Goal: Task Accomplishment & Management: Use online tool/utility

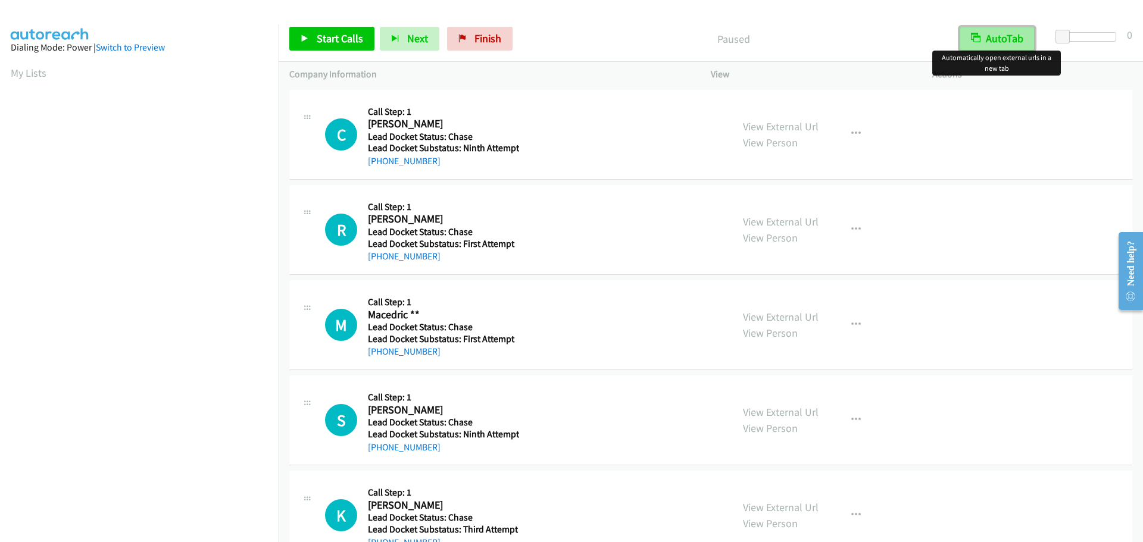
click at [986, 41] on button "AutoTab" at bounding box center [997, 39] width 75 height 24
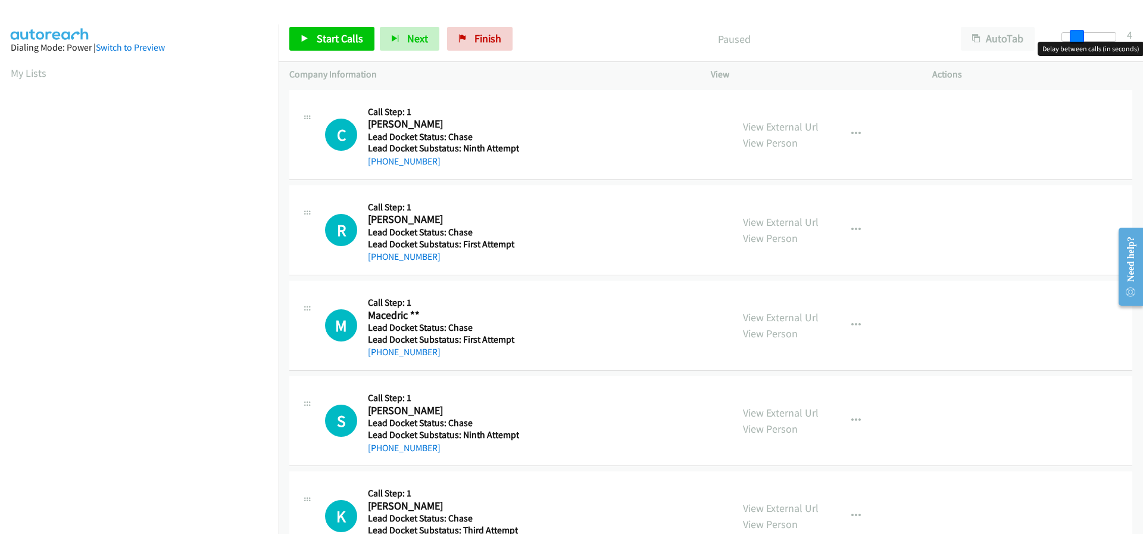
drag, startPoint x: 1066, startPoint y: 38, endPoint x: 1081, endPoint y: 38, distance: 14.9
click at [1081, 38] on span at bounding box center [1077, 37] width 14 height 14
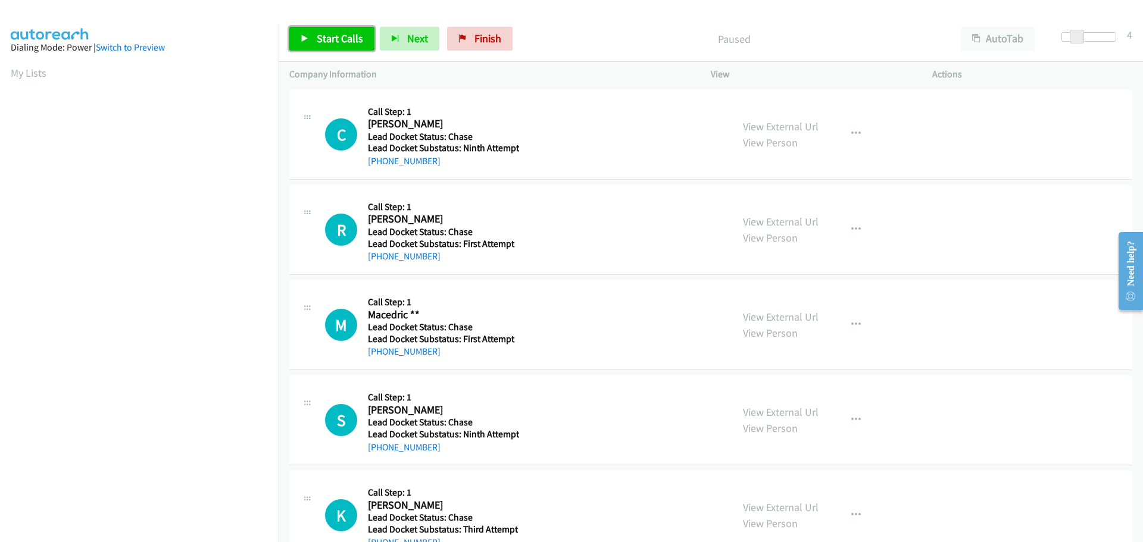
click at [341, 35] on span "Start Calls" at bounding box center [340, 39] width 46 height 14
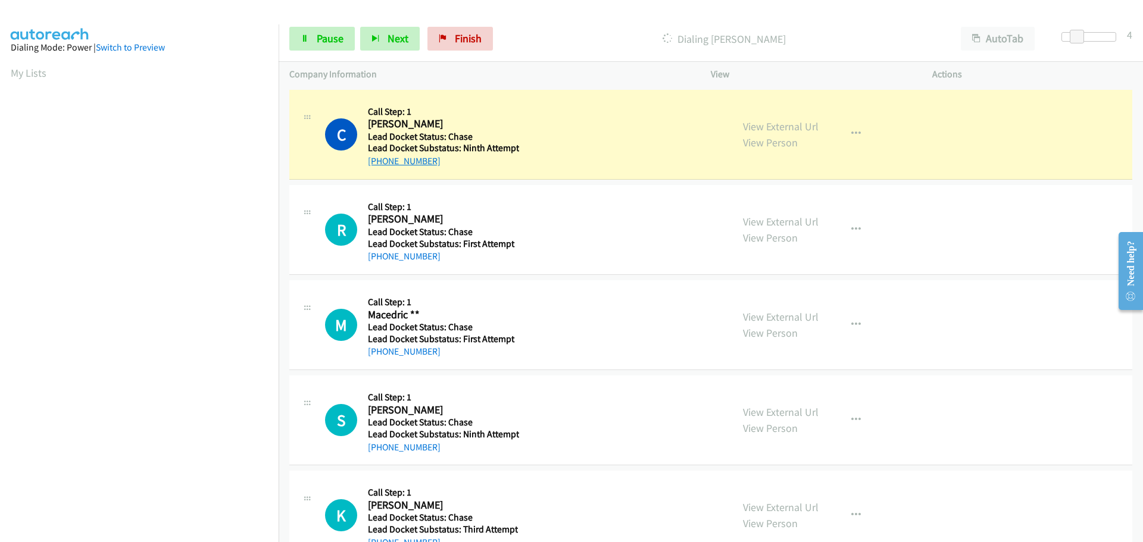
drag, startPoint x: 435, startPoint y: 160, endPoint x: 379, endPoint y: 163, distance: 55.5
click at [379, 163] on div "+1 512-788-4391" at bounding box center [443, 161] width 151 height 14
copy link "512-788-4391"
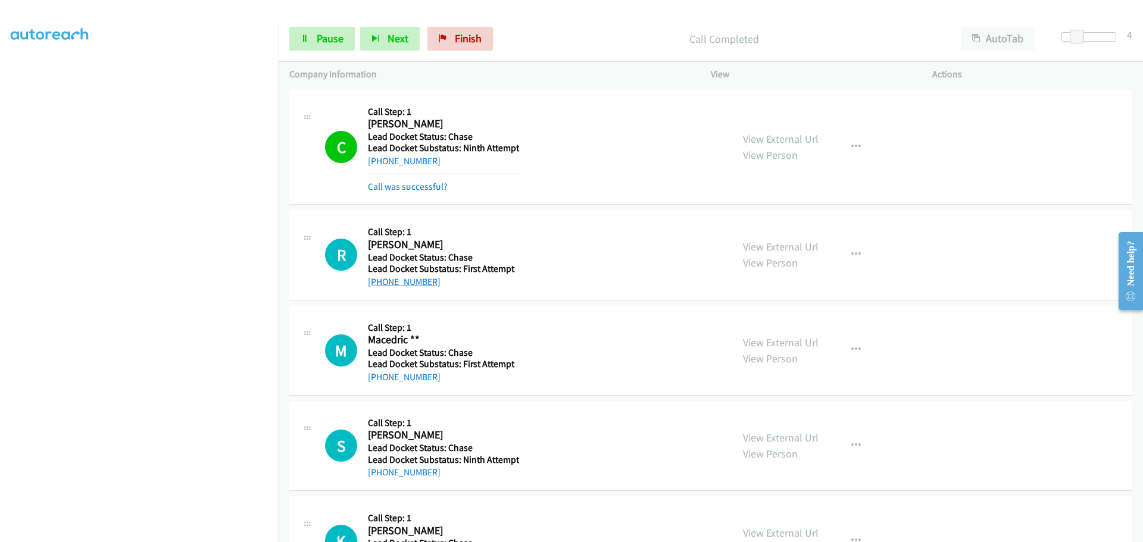
drag, startPoint x: 442, startPoint y: 290, endPoint x: 380, endPoint y: 283, distance: 62.3
click at [380, 283] on div "+1 272-201-4655" at bounding box center [442, 282] width 148 height 14
copy link "272-201-4655"
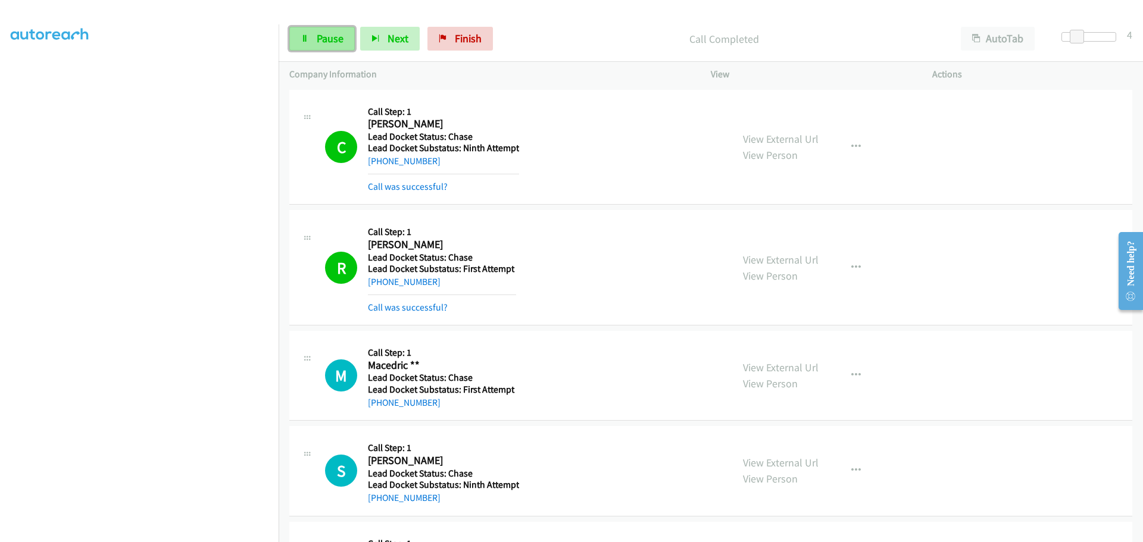
click at [315, 41] on link "Pause" at bounding box center [321, 39] width 65 height 24
click at [350, 43] on span "Start Calls" at bounding box center [340, 39] width 46 height 14
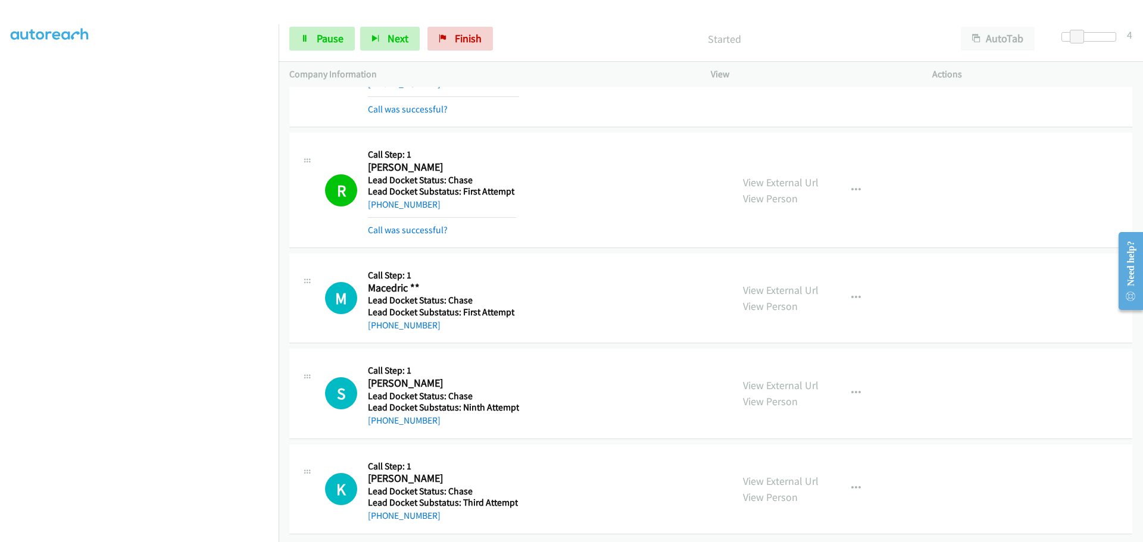
scroll to position [87, 0]
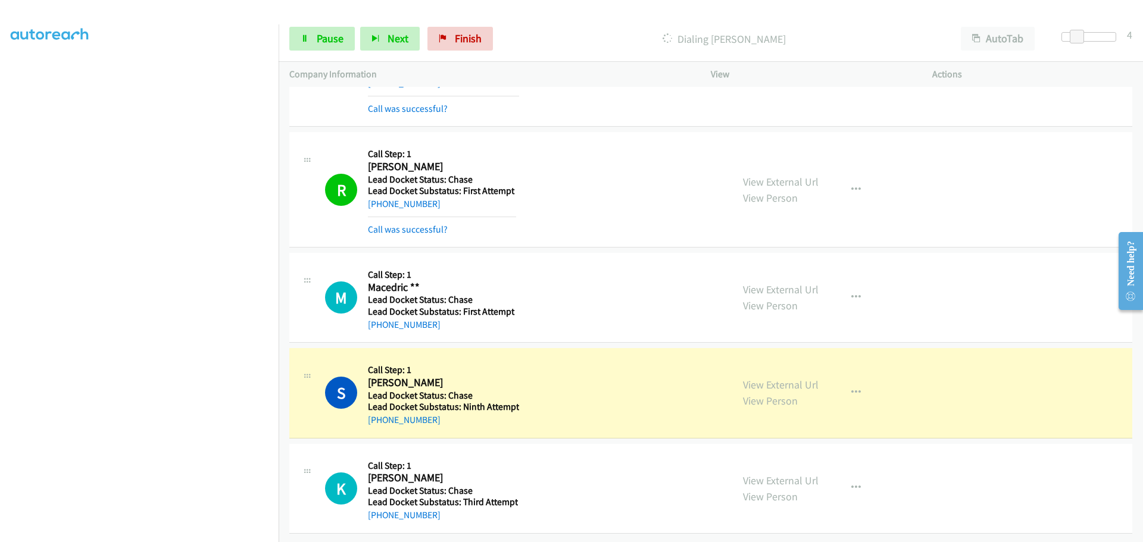
drag, startPoint x: 440, startPoint y: 416, endPoint x: 379, endPoint y: 417, distance: 60.8
click at [379, 417] on div "+1 618-367-3458" at bounding box center [443, 420] width 151 height 14
copy link "618-367-3458"
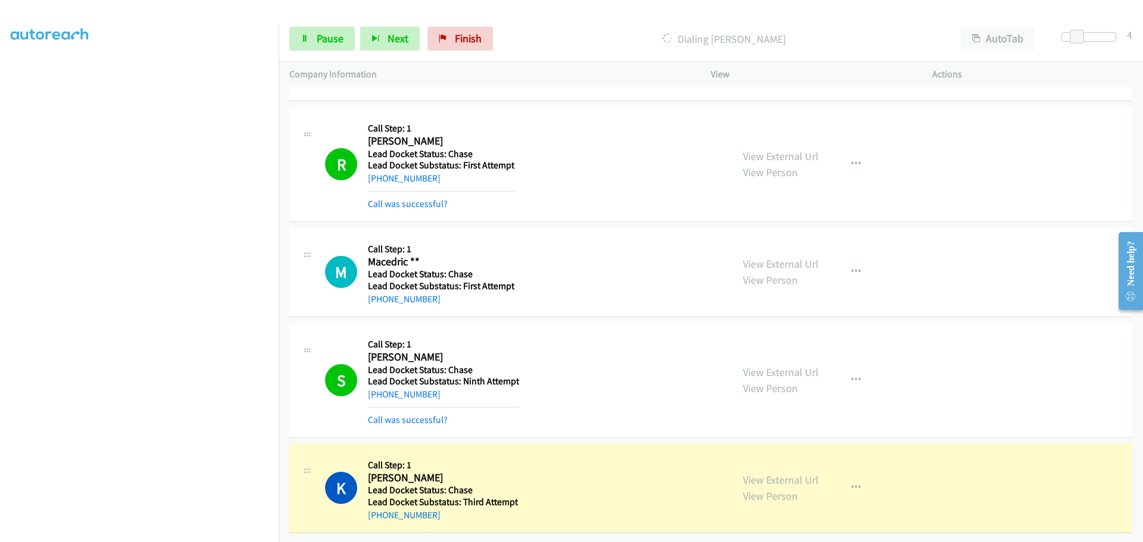
scroll to position [113, 0]
drag, startPoint x: 451, startPoint y: 506, endPoint x: 378, endPoint y: 505, distance: 73.2
click at [378, 508] on div "+1 870-595-5289" at bounding box center [443, 515] width 150 height 14
copy link "870-595-5289"
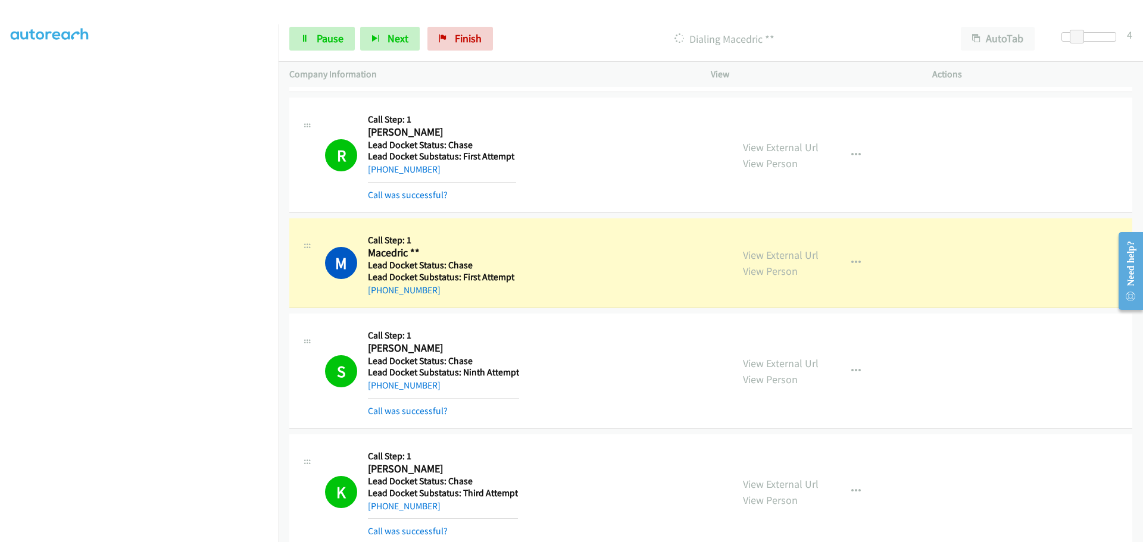
scroll to position [138, 0]
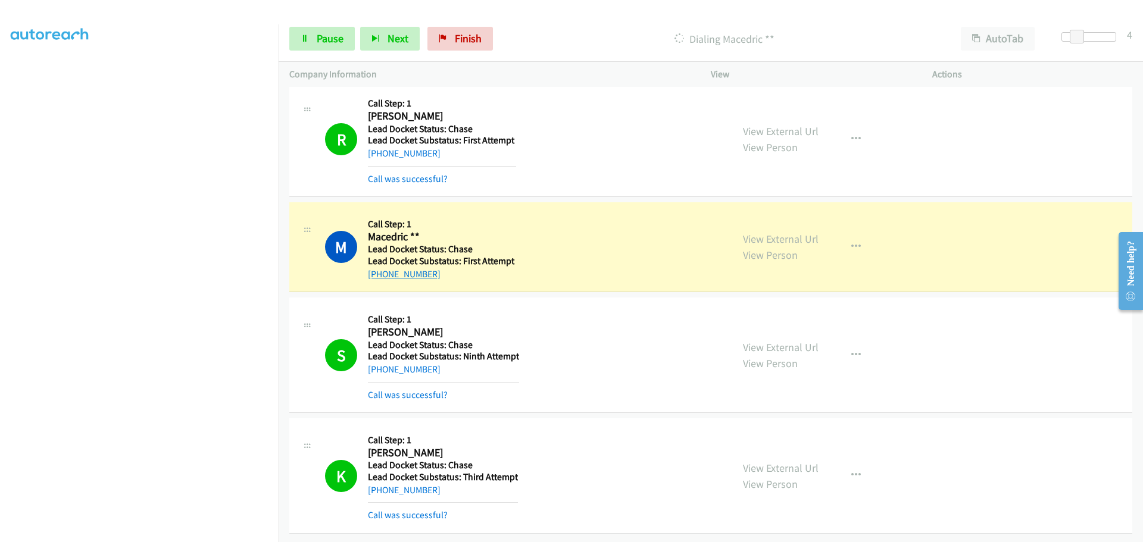
drag, startPoint x: 439, startPoint y: 269, endPoint x: 379, endPoint y: 266, distance: 60.2
click at [379, 267] on div "+1 251-214-7170" at bounding box center [442, 274] width 148 height 14
copy link "251-214-7170"
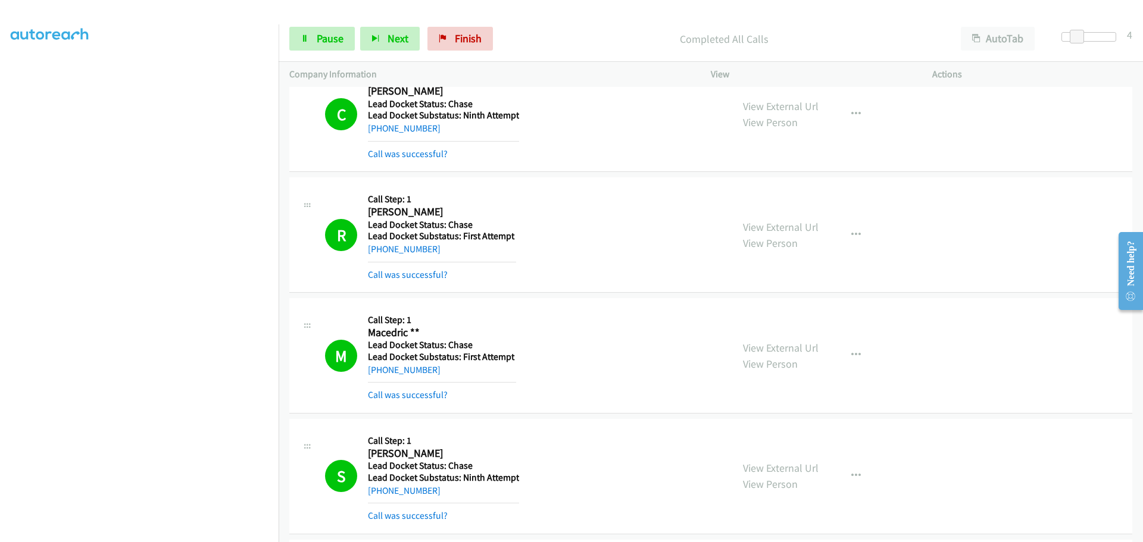
scroll to position [0, 0]
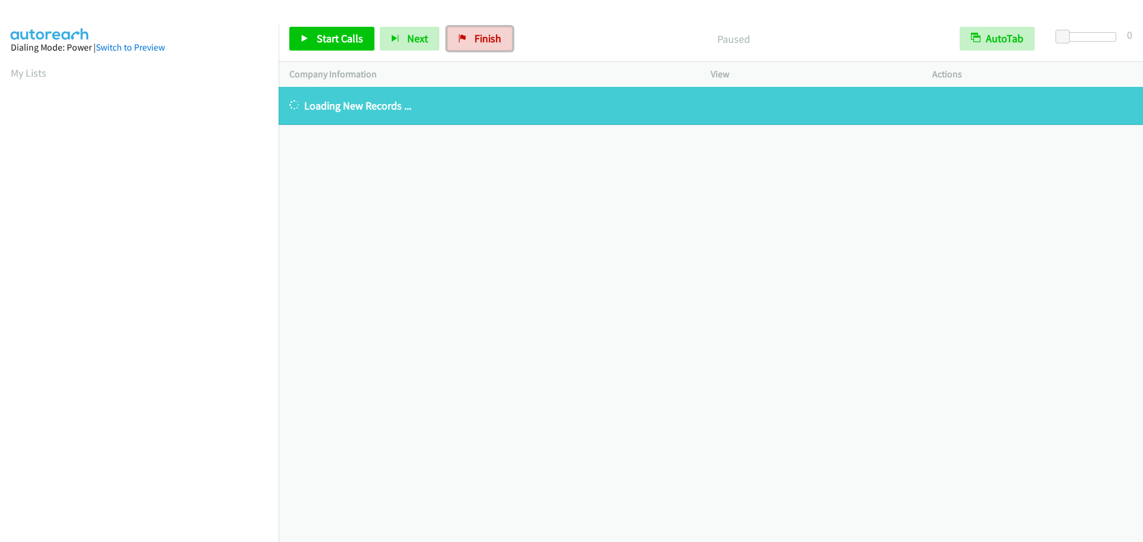
drag, startPoint x: 489, startPoint y: 36, endPoint x: 616, endPoint y: 40, distance: 126.9
click at [489, 36] on span "Finish" at bounding box center [488, 39] width 27 height 14
click at [987, 42] on button "AutoTab" at bounding box center [997, 39] width 75 height 24
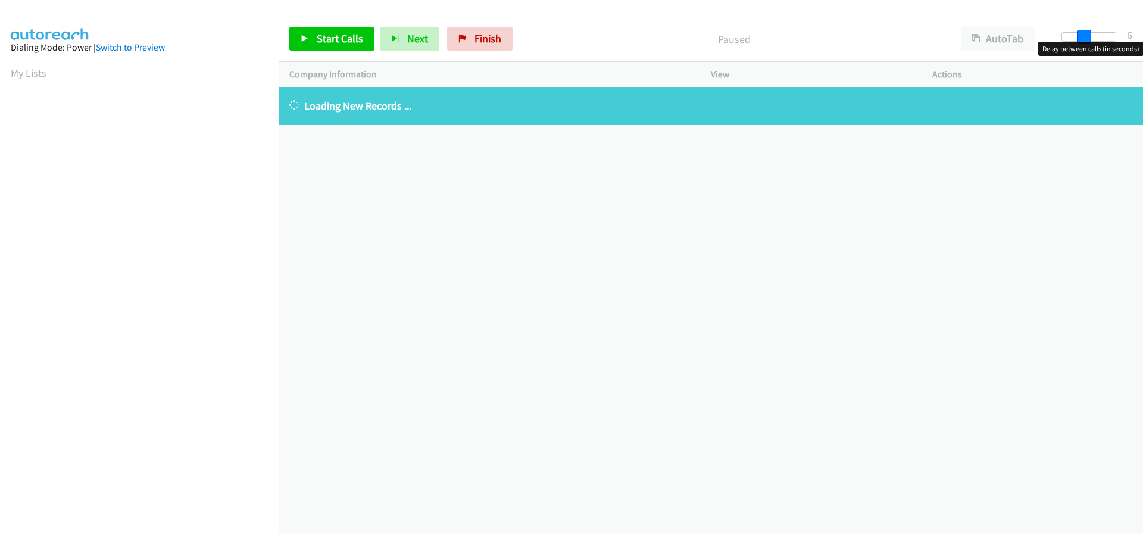
drag, startPoint x: 1064, startPoint y: 33, endPoint x: 1084, endPoint y: 35, distance: 20.3
click at [1084, 35] on span at bounding box center [1084, 37] width 14 height 14
drag, startPoint x: 1084, startPoint y: 35, endPoint x: 1076, endPoint y: 37, distance: 8.7
click at [1076, 37] on span at bounding box center [1077, 37] width 14 height 14
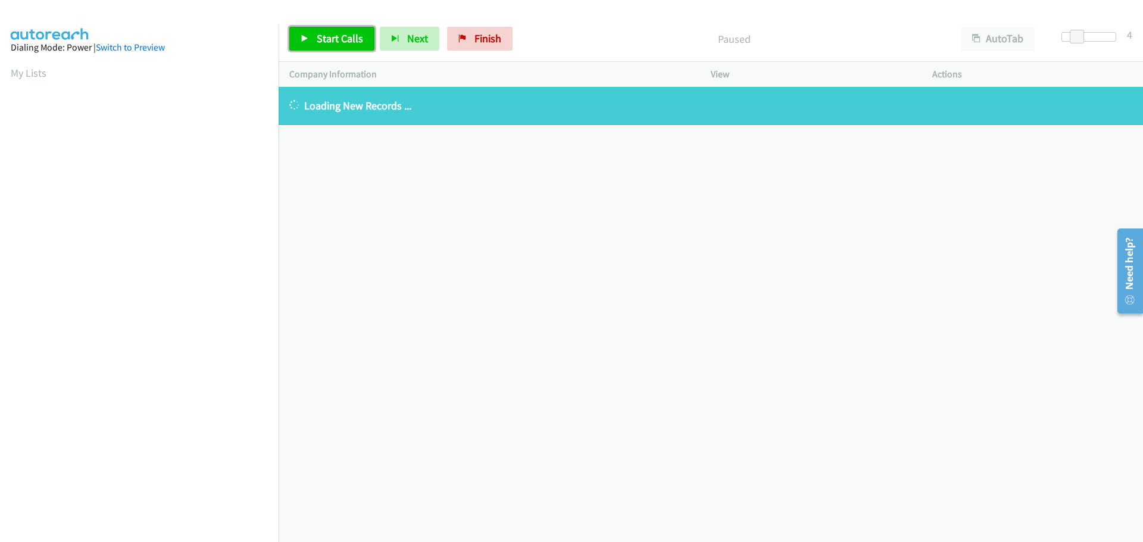
click at [350, 43] on span "Start Calls" at bounding box center [340, 39] width 46 height 14
drag, startPoint x: 463, startPoint y: 38, endPoint x: 615, endPoint y: 33, distance: 152.5
click at [463, 38] on span "Finish" at bounding box center [468, 39] width 27 height 14
